Goal: Task Accomplishment & Management: Manage account settings

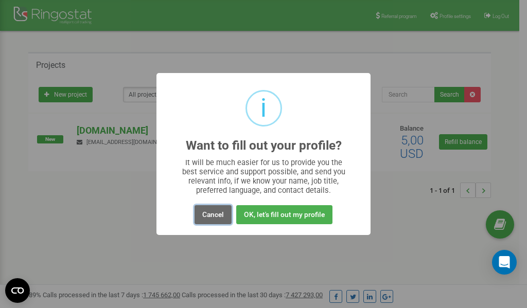
click at [215, 213] on button "Cancel" at bounding box center [212, 214] width 37 height 19
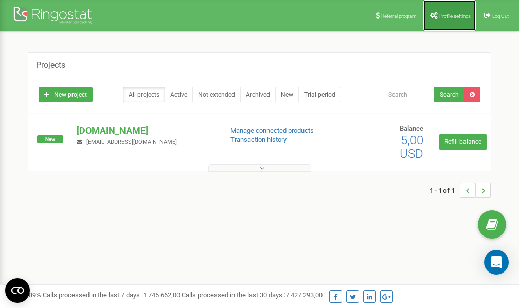
click at [445, 15] on span "Profile settings" at bounding box center [454, 16] width 31 height 6
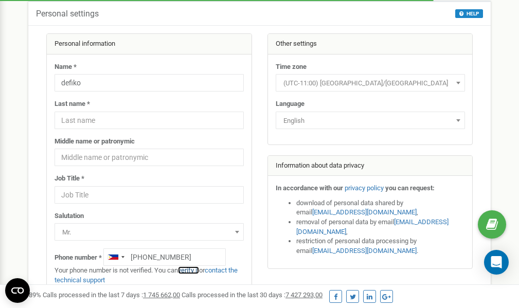
click at [191, 270] on link "verify it" at bounding box center [188, 270] width 21 height 8
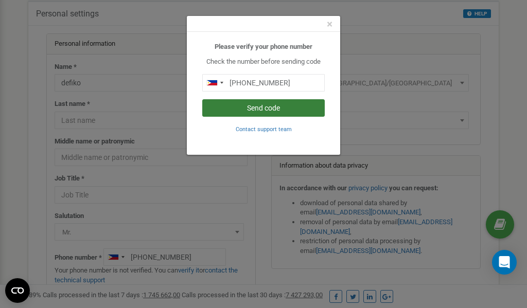
click at [267, 111] on button "Send code" at bounding box center [263, 107] width 122 height 17
